Goal: Check status: Check status

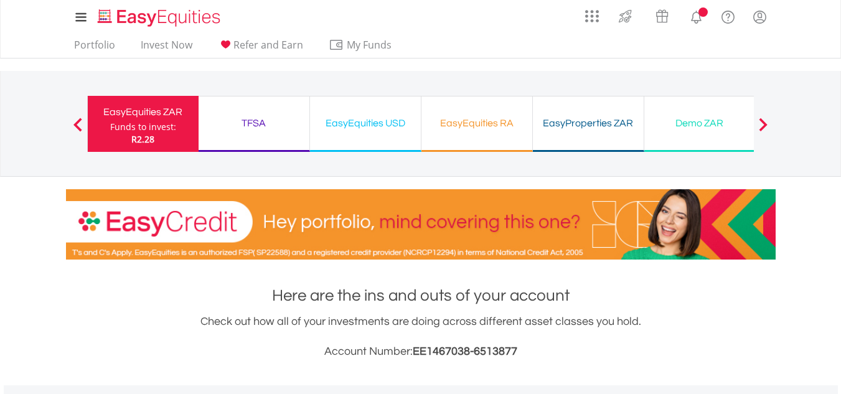
scroll to position [119, 236]
click at [105, 47] on link "Portfolio" at bounding box center [94, 48] width 51 height 19
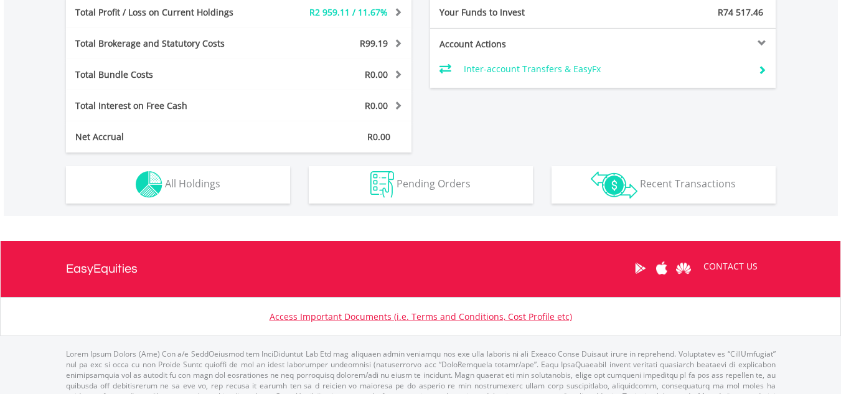
scroll to position [630, 0]
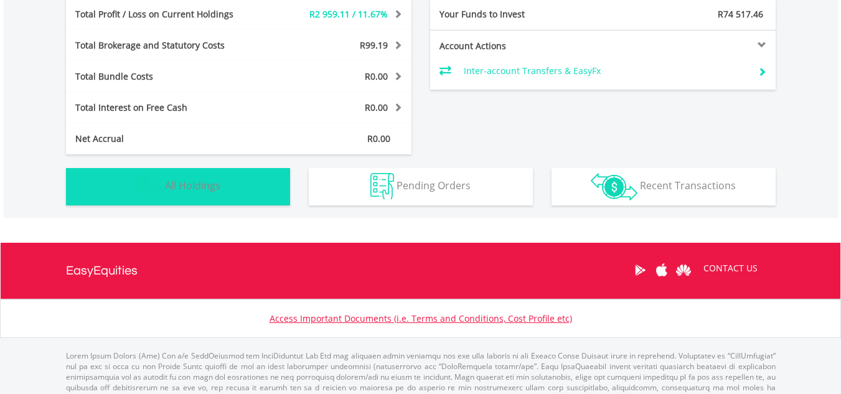
click at [266, 197] on button "Holdings All Holdings" at bounding box center [178, 186] width 224 height 37
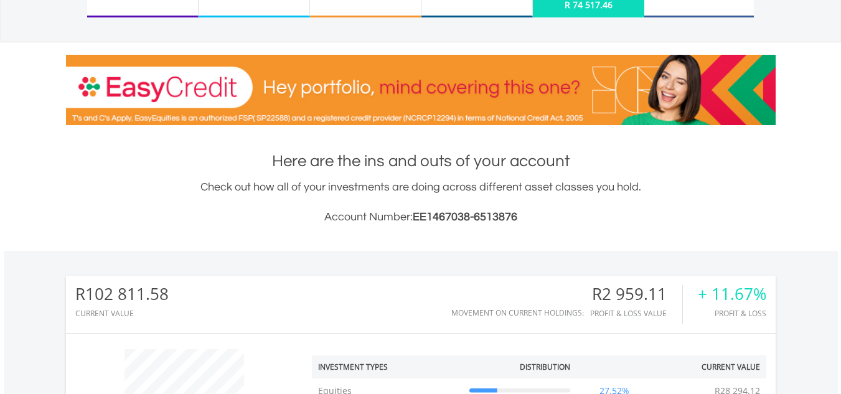
scroll to position [0, 0]
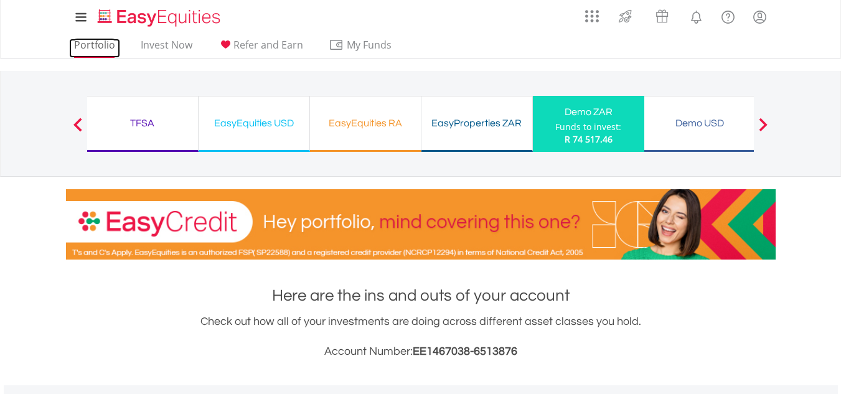
click at [105, 40] on link "Portfolio" at bounding box center [94, 48] width 51 height 19
